Goal: Information Seeking & Learning: Learn about a topic

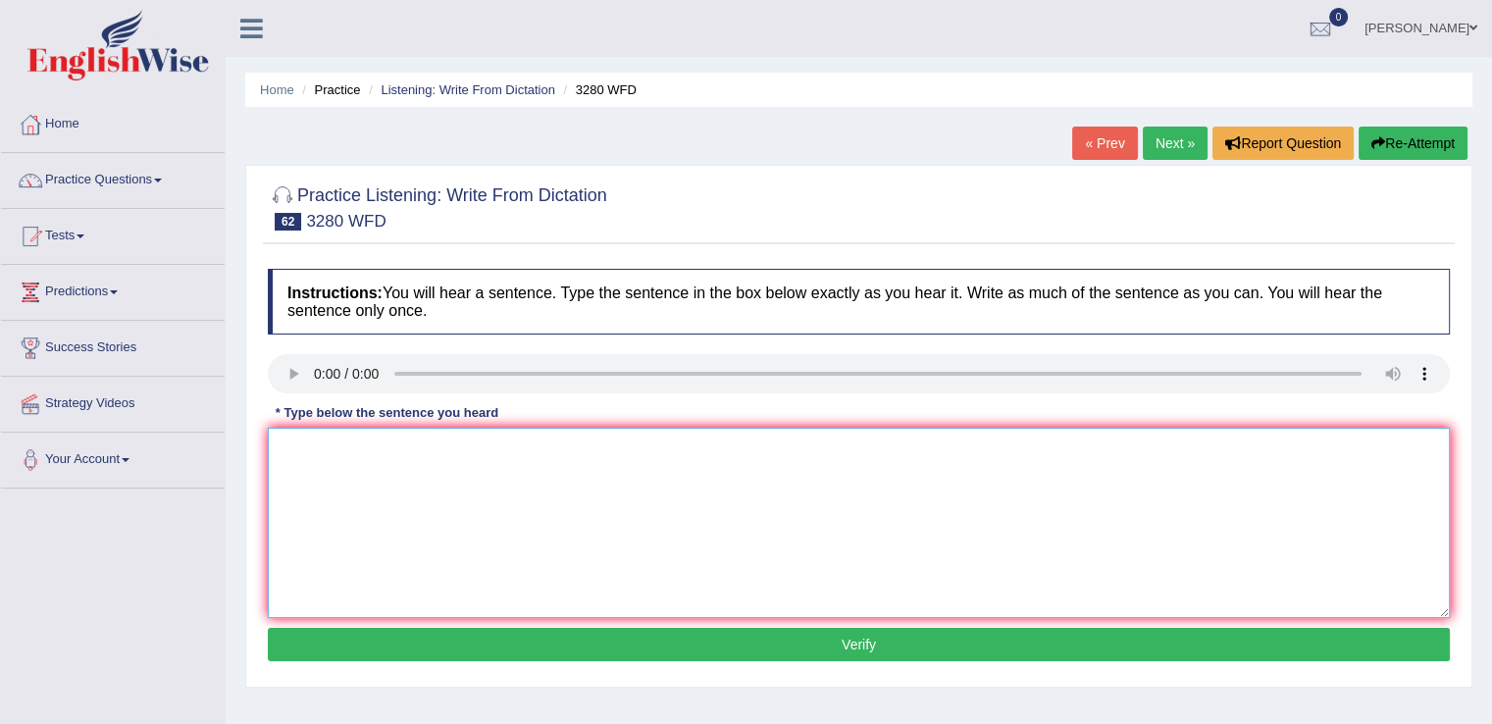
click at [385, 481] on textarea at bounding box center [859, 523] width 1182 height 190
click at [285, 443] on textarea "our faculty includes" at bounding box center [859, 523] width 1182 height 190
click at [418, 443] on textarea "Our faculty includes" at bounding box center [859, 523] width 1182 height 190
click at [402, 445] on textarea "Our faculty includes five liberary accross the university." at bounding box center [859, 523] width 1182 height 190
click at [401, 448] on textarea "Our faculty includesthe five liberary accross the university." at bounding box center [859, 523] width 1182 height 190
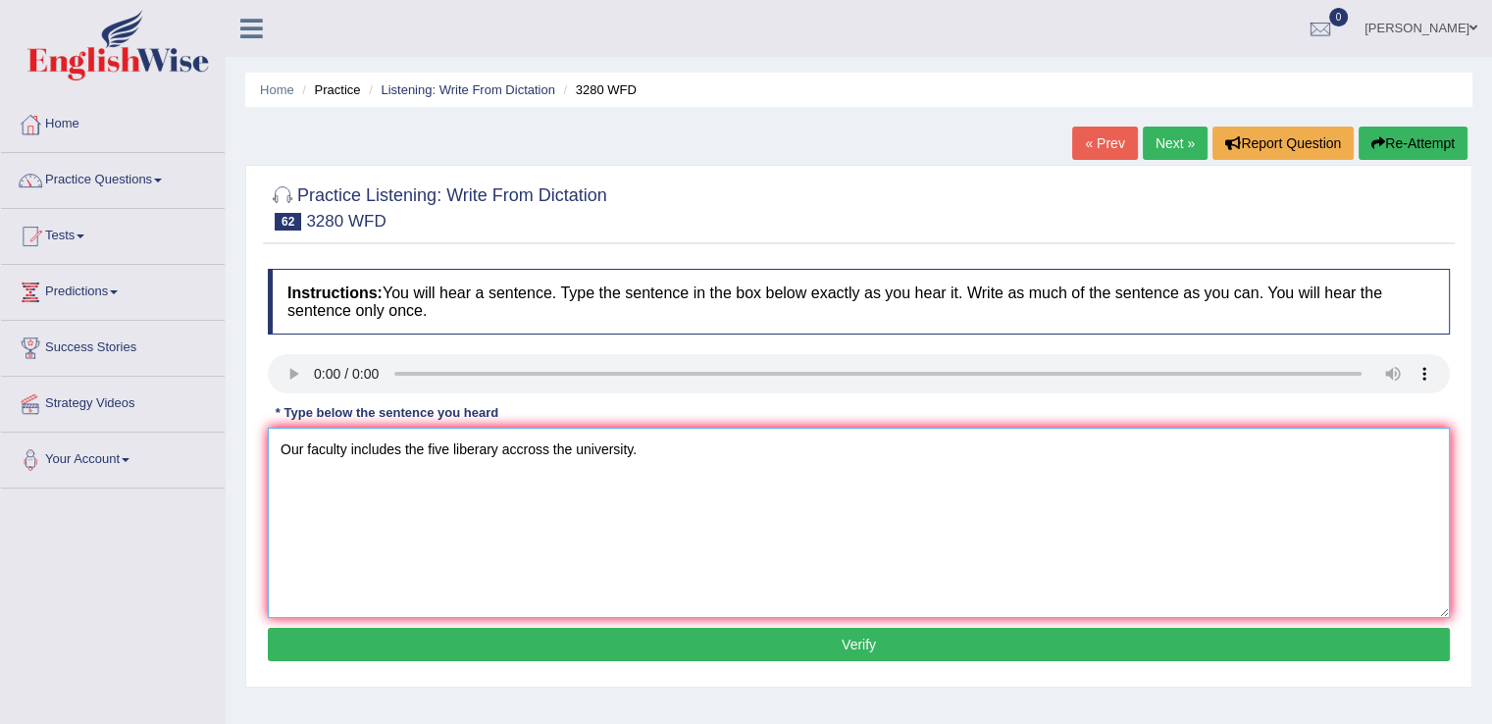
click at [498, 451] on textarea "Our faculty includes the five liberary accross the university." at bounding box center [859, 523] width 1182 height 190
click at [421, 448] on textarea "Our faculty includes the five liberaries accross the university." at bounding box center [859, 523] width 1182 height 190
type textarea "Our faculty includes five liberaries accross the university."
click at [652, 636] on button "Verify" at bounding box center [859, 644] width 1182 height 33
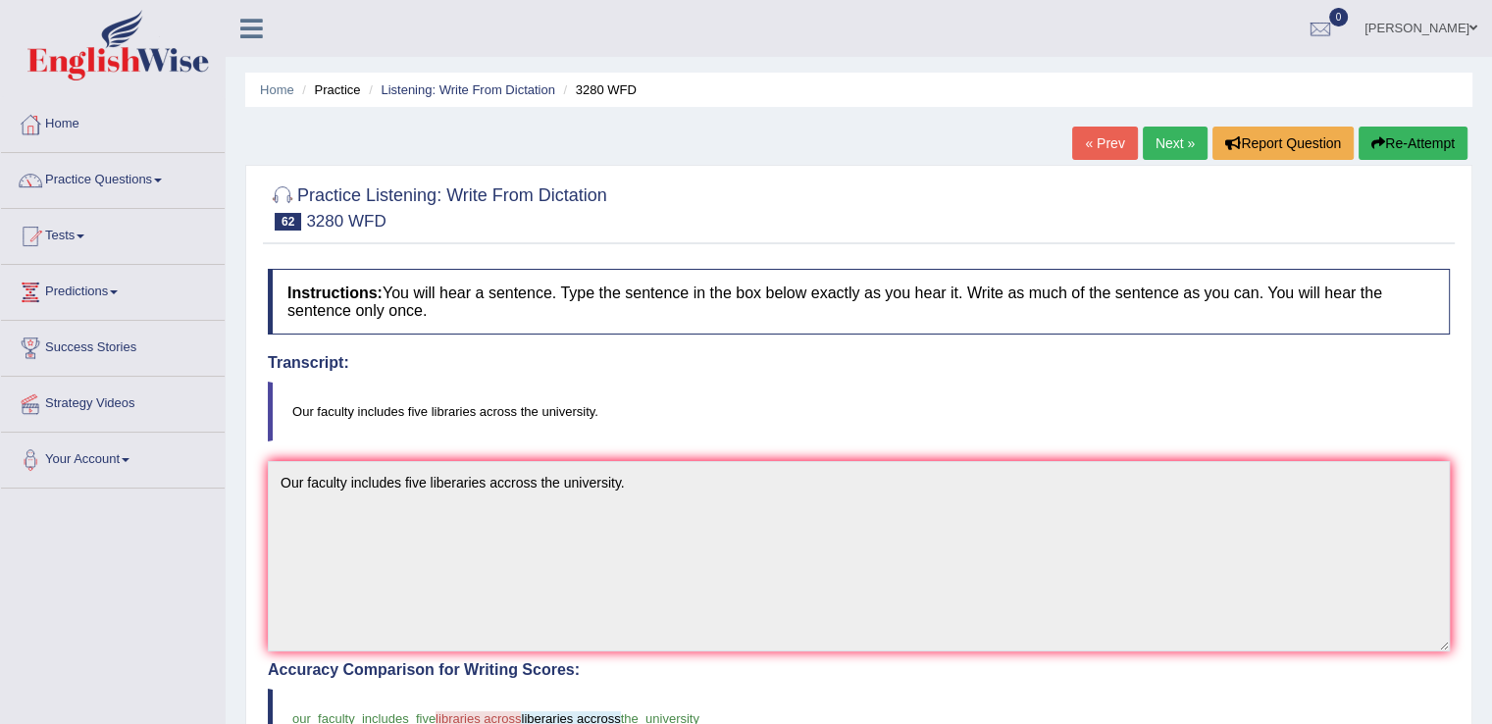
click at [1399, 148] on button "Re-Attempt" at bounding box center [1412, 143] width 109 height 33
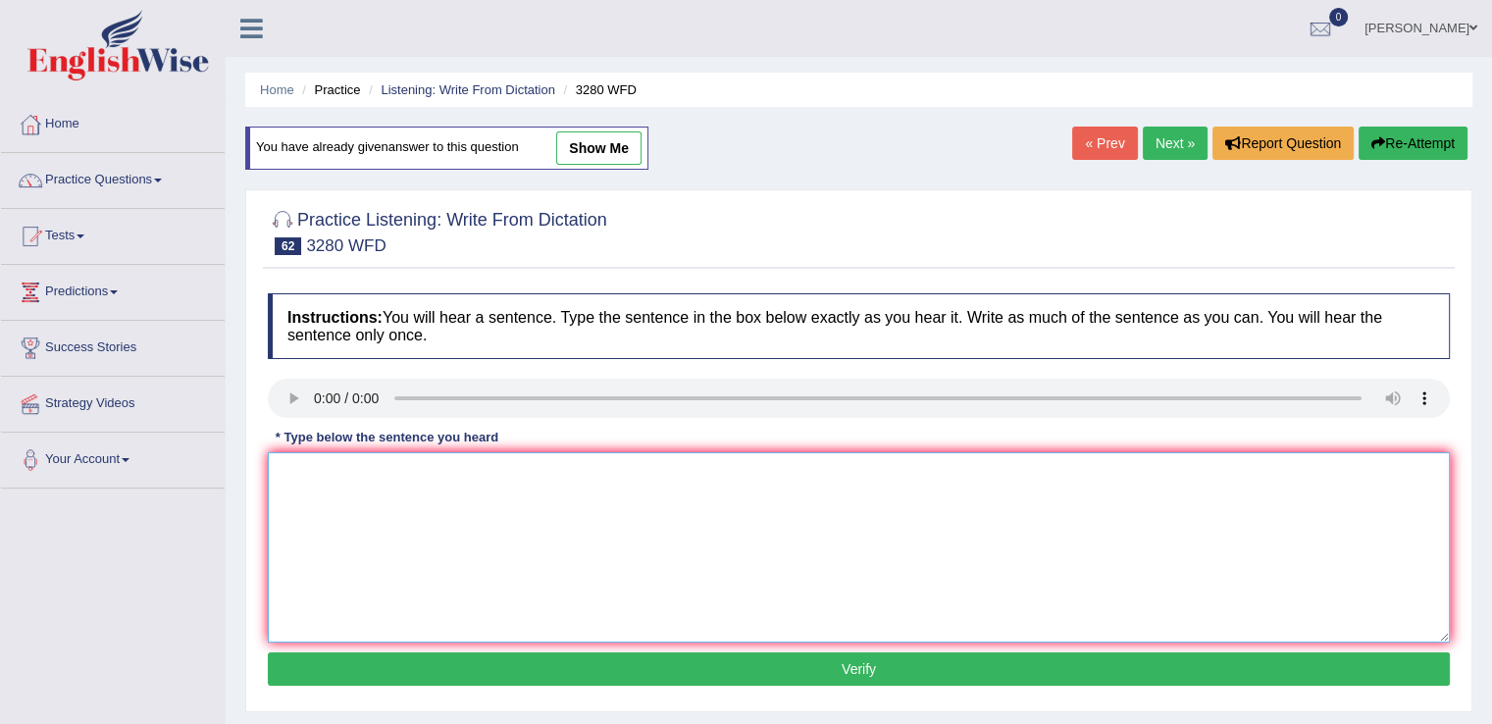
click at [781, 498] on textarea at bounding box center [859, 547] width 1182 height 190
type textarea "Our faculty includes five libraries across the university."
click at [792, 675] on button "Verify" at bounding box center [859, 668] width 1182 height 33
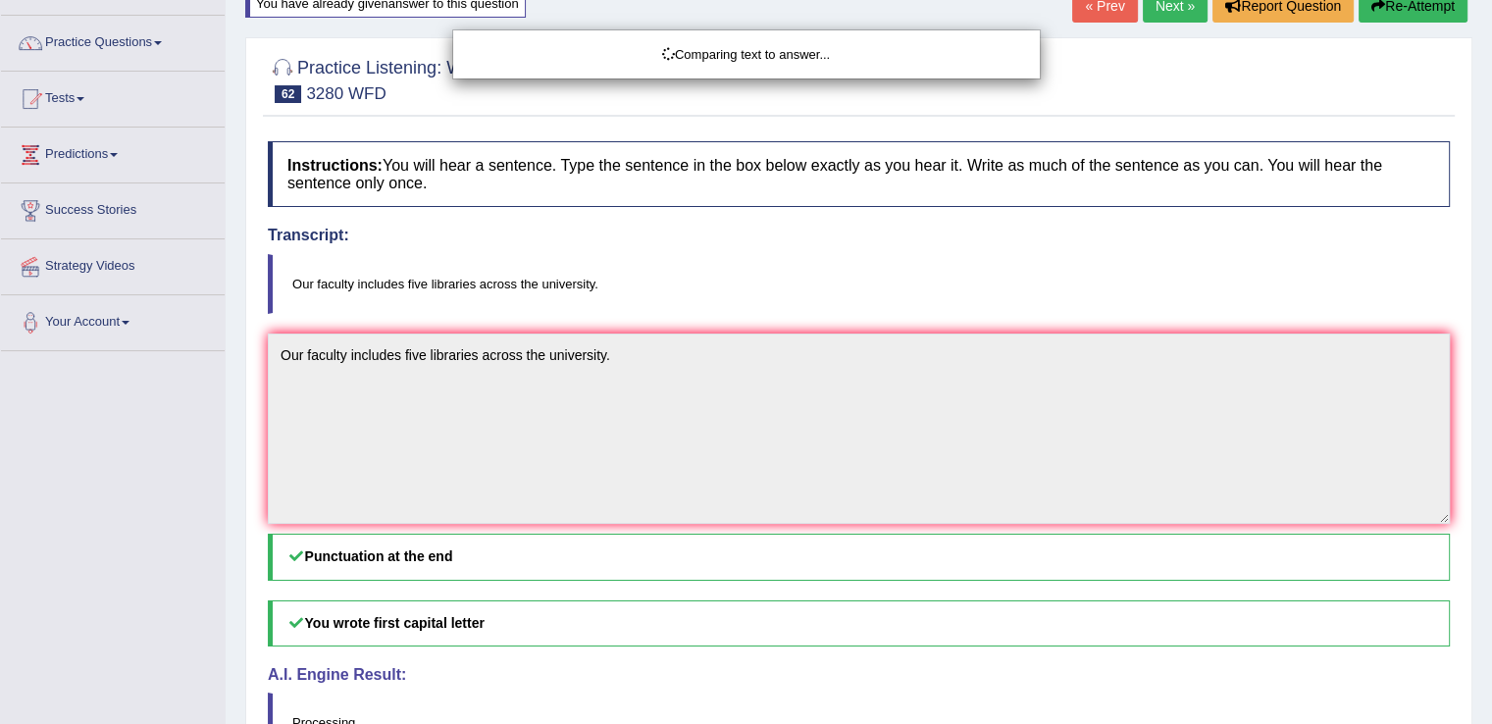
scroll to position [149, 0]
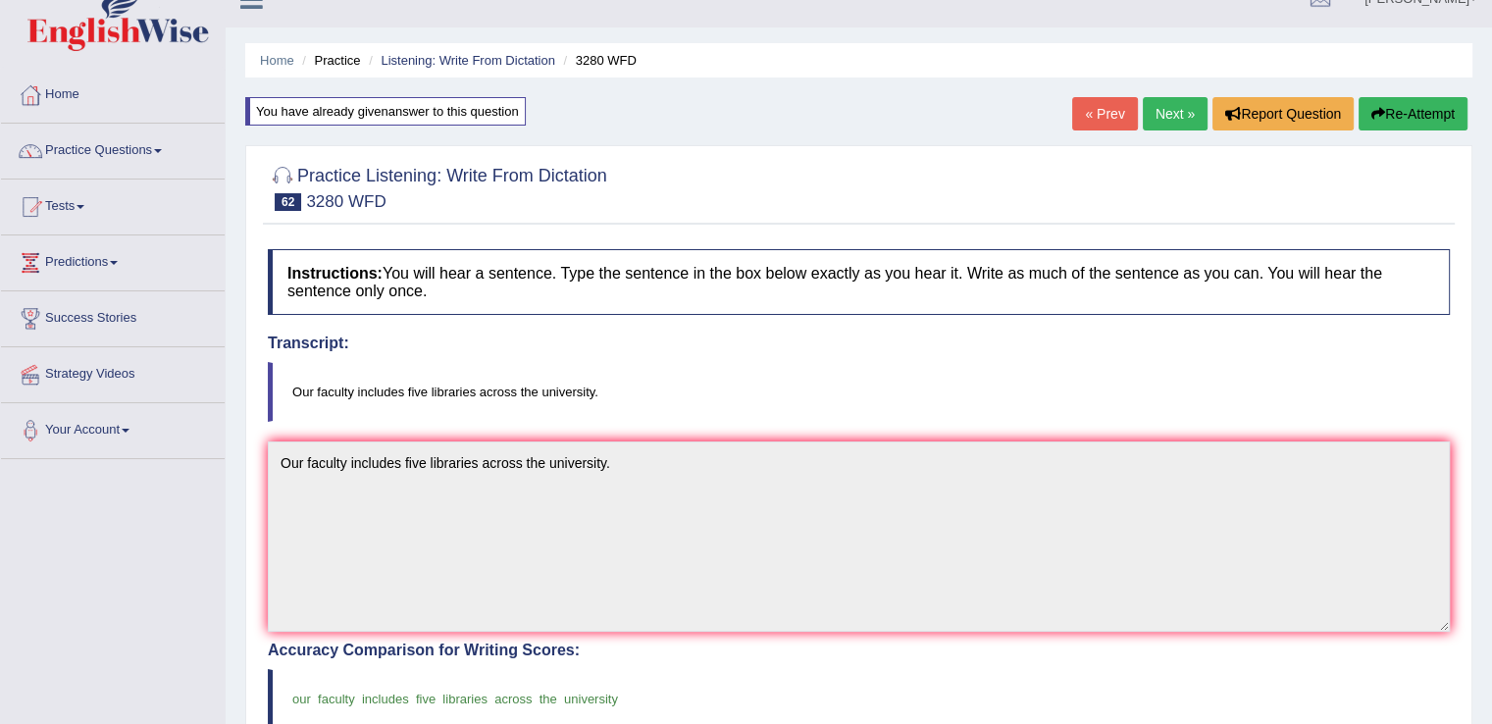
drag, startPoint x: 1497, startPoint y: 224, endPoint x: 1505, endPoint y: 261, distance: 38.3
click at [1491, 261] on html "Toggle navigation Home Practice Questions Speaking Practice Read Aloud Repeat S…" at bounding box center [746, 333] width 1492 height 724
click at [1173, 118] on link "Next »" at bounding box center [1175, 115] width 65 height 33
